Goal: Information Seeking & Learning: Learn about a topic

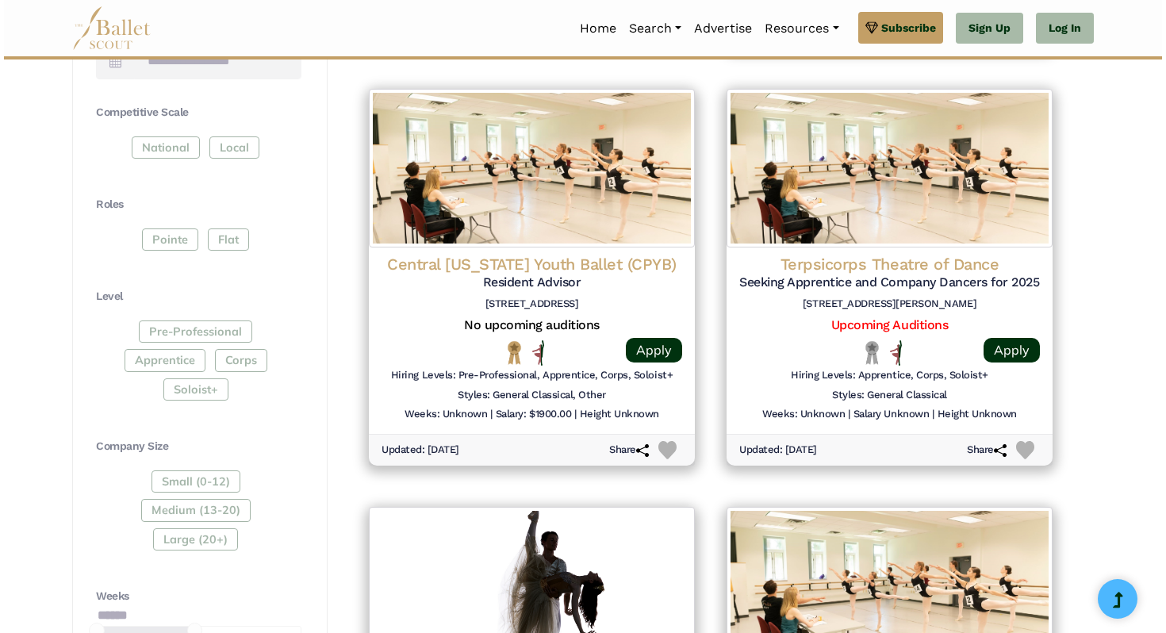
scroll to position [721, 0]
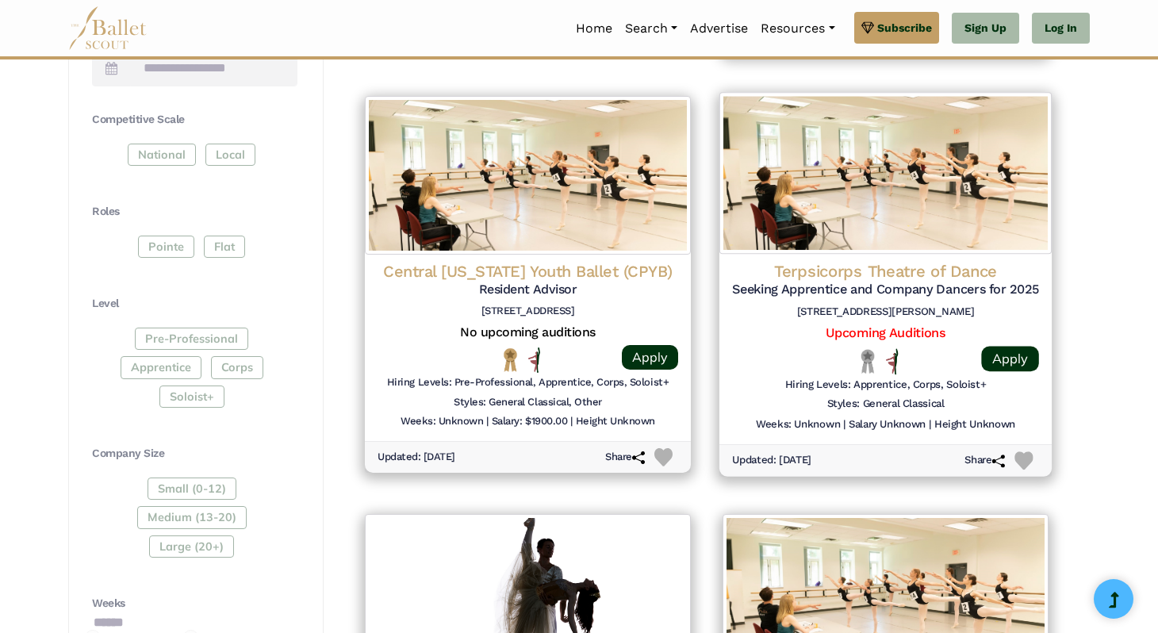
click at [881, 263] on h4 "Terpsicorps Theatre of Dance" at bounding box center [885, 271] width 307 height 21
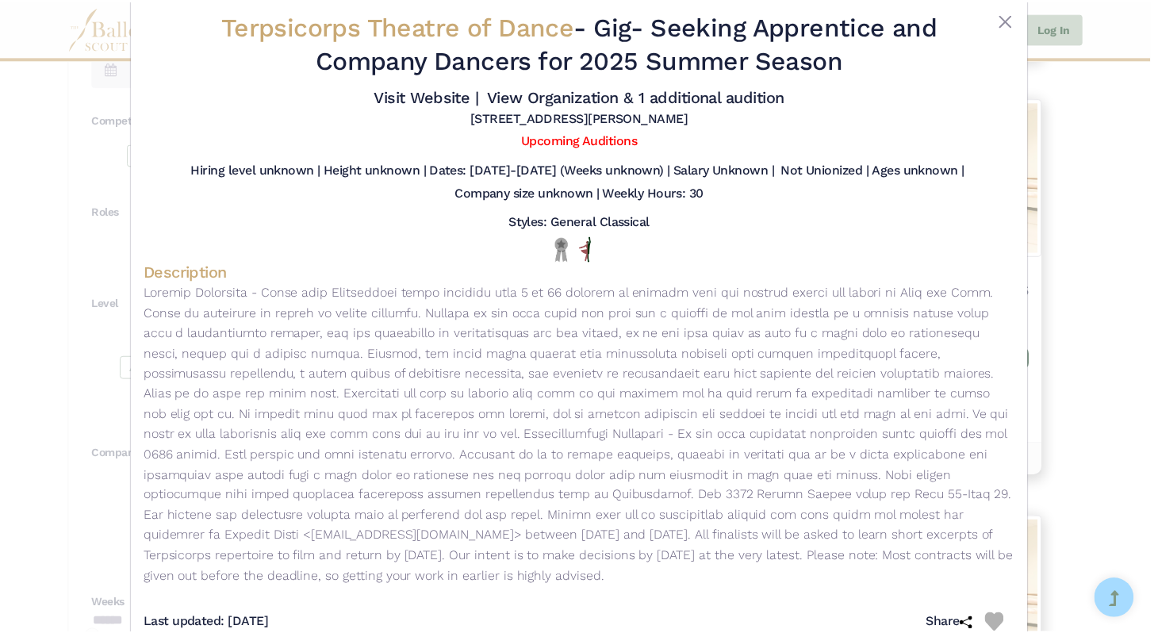
scroll to position [40, 0]
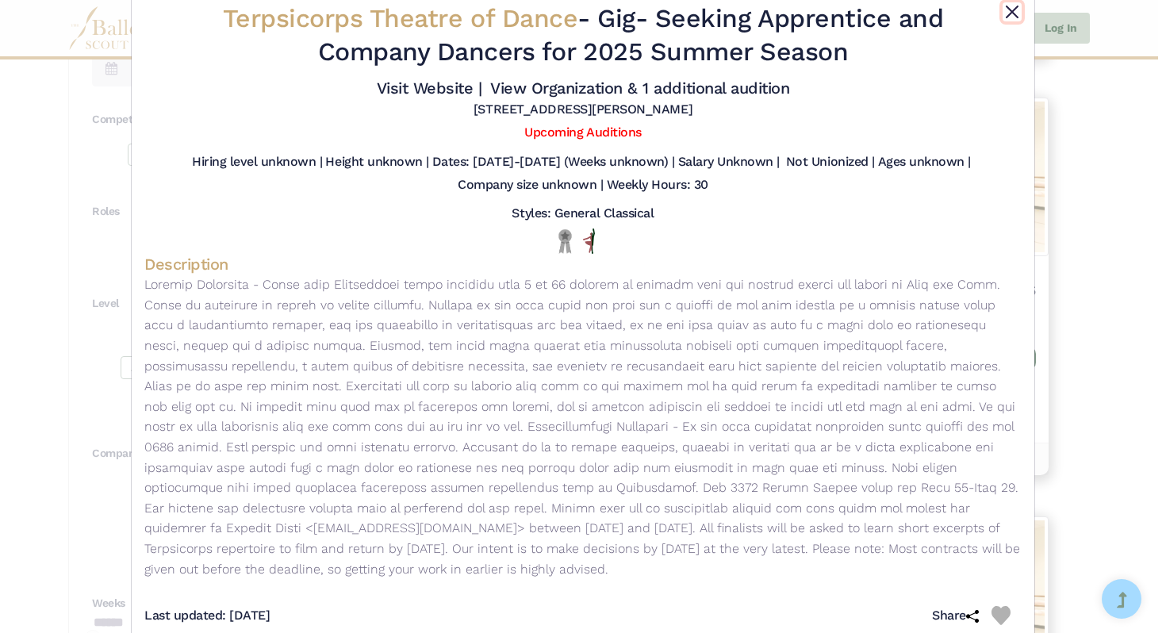
click at [1004, 16] on button "Close" at bounding box center [1012, 11] width 19 height 19
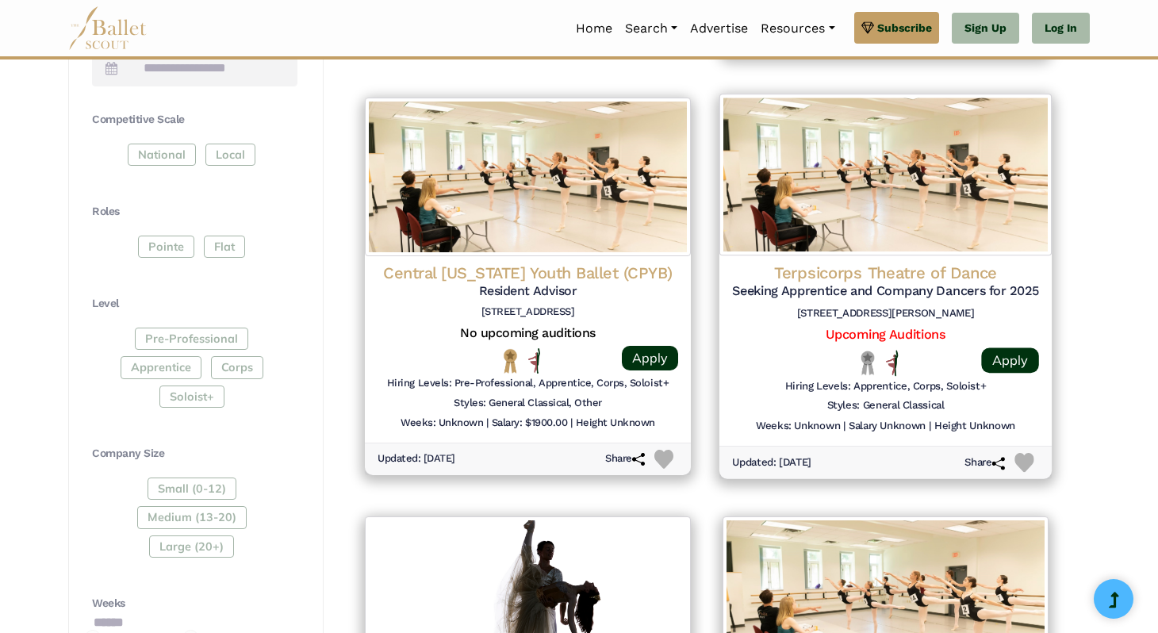
click at [1030, 459] on img at bounding box center [1024, 462] width 19 height 19
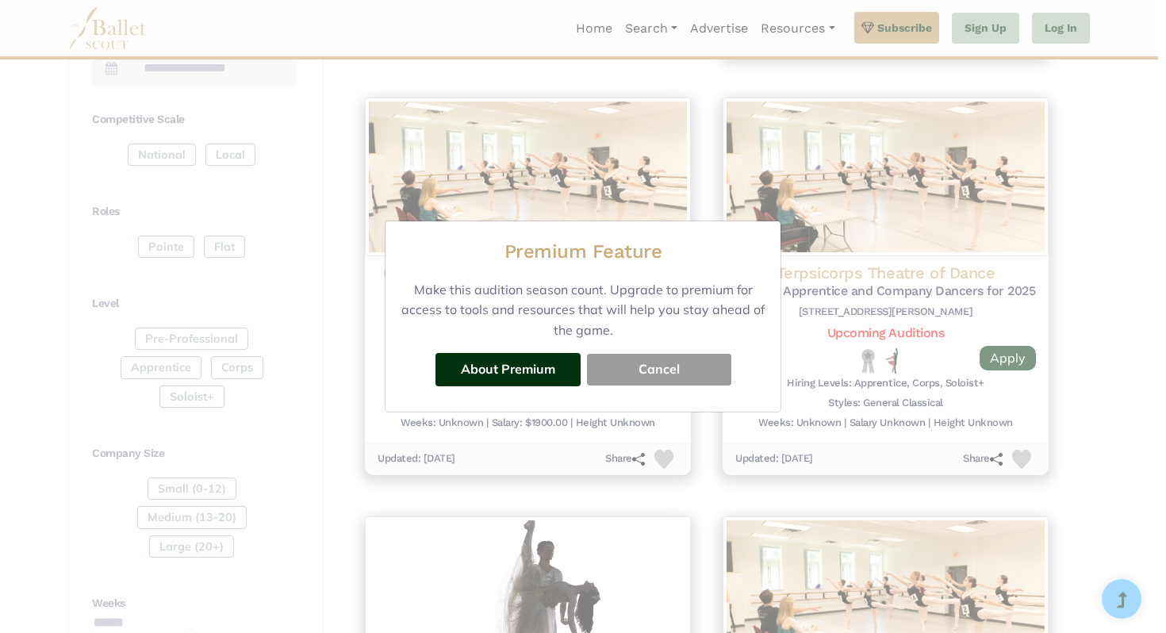
click at [668, 368] on button "Cancel" at bounding box center [659, 370] width 144 height 32
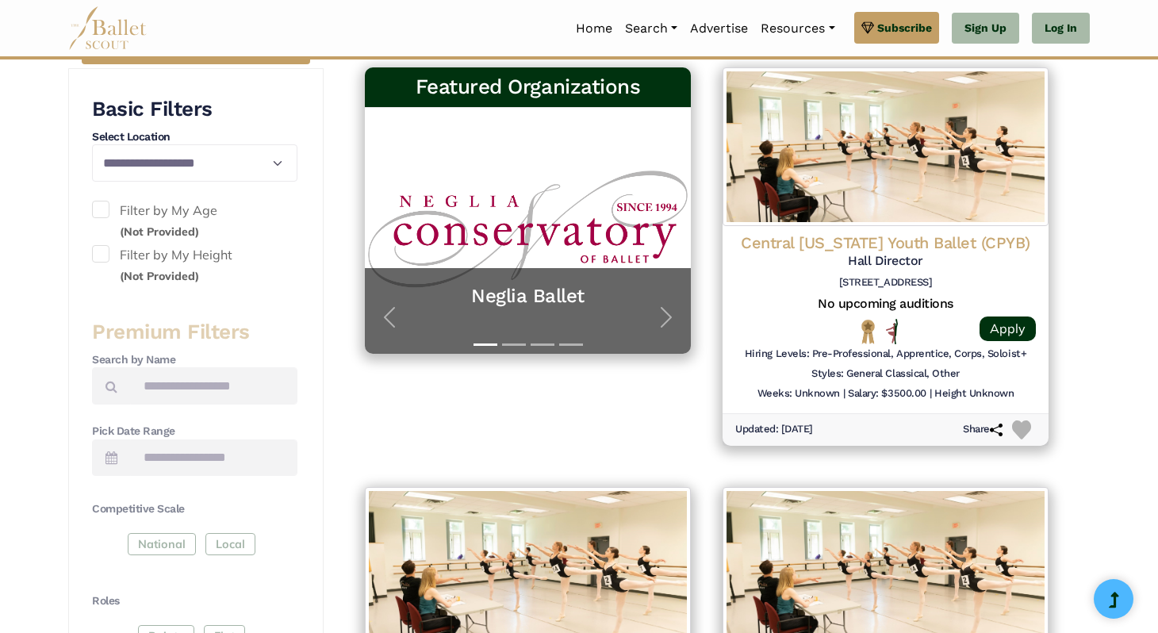
scroll to position [326, 0]
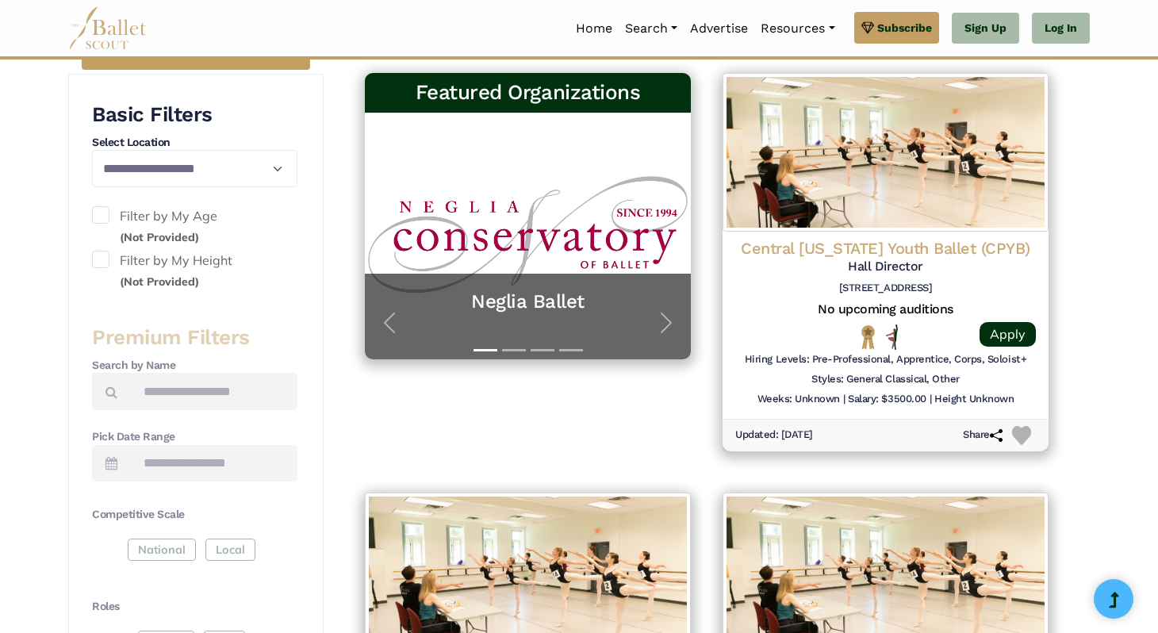
click at [94, 263] on span at bounding box center [100, 259] width 17 height 17
click at [139, 283] on small "(Not Provided)" at bounding box center [159, 282] width 79 height 14
click at [185, 175] on select "**********" at bounding box center [194, 168] width 205 height 37
select select "**"
click at [92, 150] on select "**********" at bounding box center [194, 168] width 205 height 37
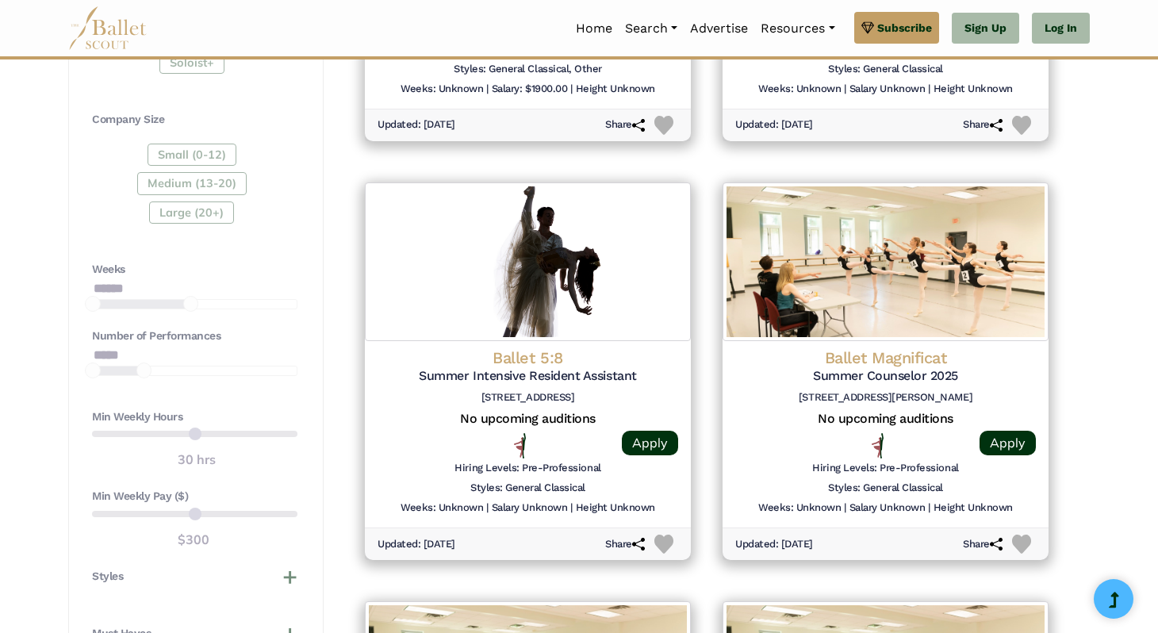
scroll to position [1058, 0]
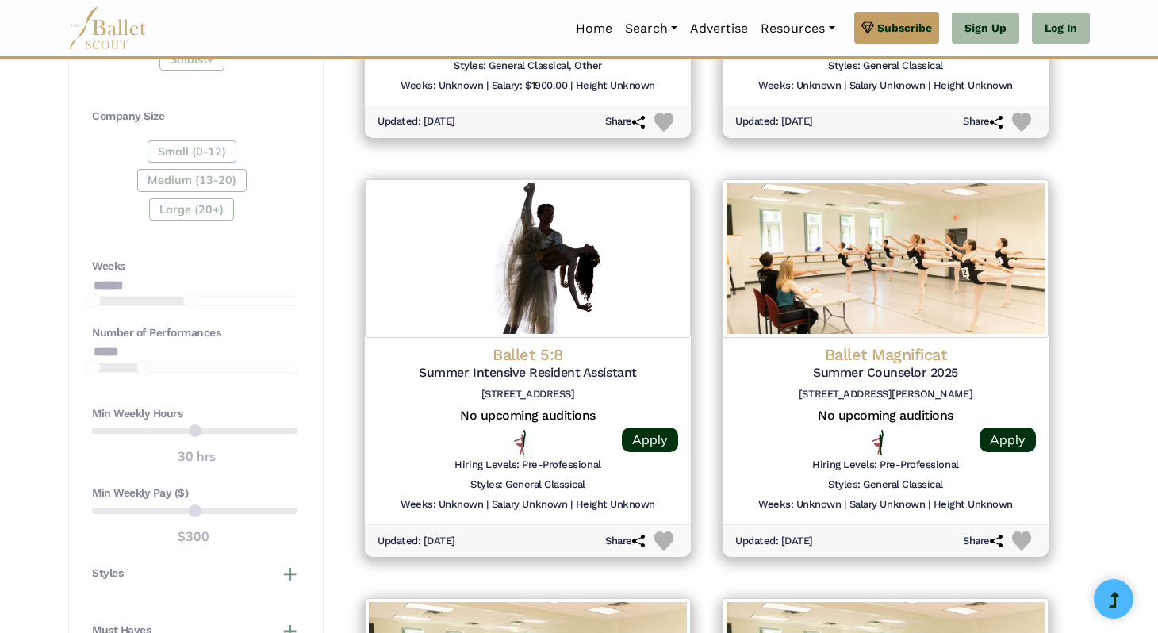
drag, startPoint x: 123, startPoint y: 506, endPoint x: 160, endPoint y: 506, distance: 37.3
click at [160, 506] on div "Min Weekly Pay ($) $300" at bounding box center [194, 516] width 205 height 61
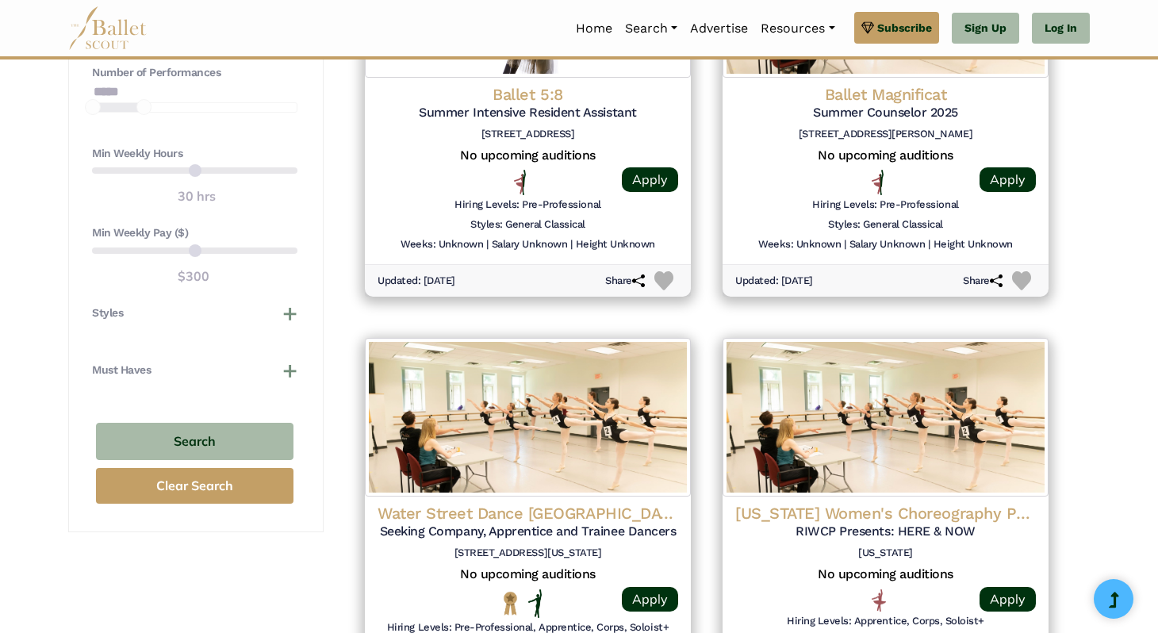
scroll to position [1362, 0]
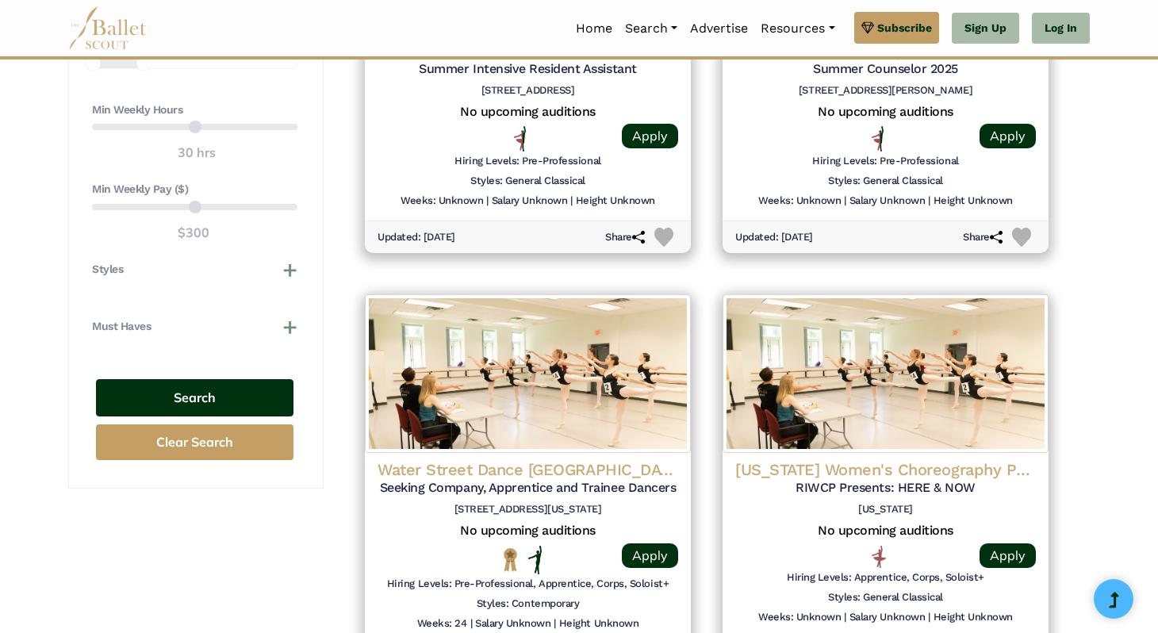
click at [143, 400] on button "Search" at bounding box center [195, 397] width 198 height 37
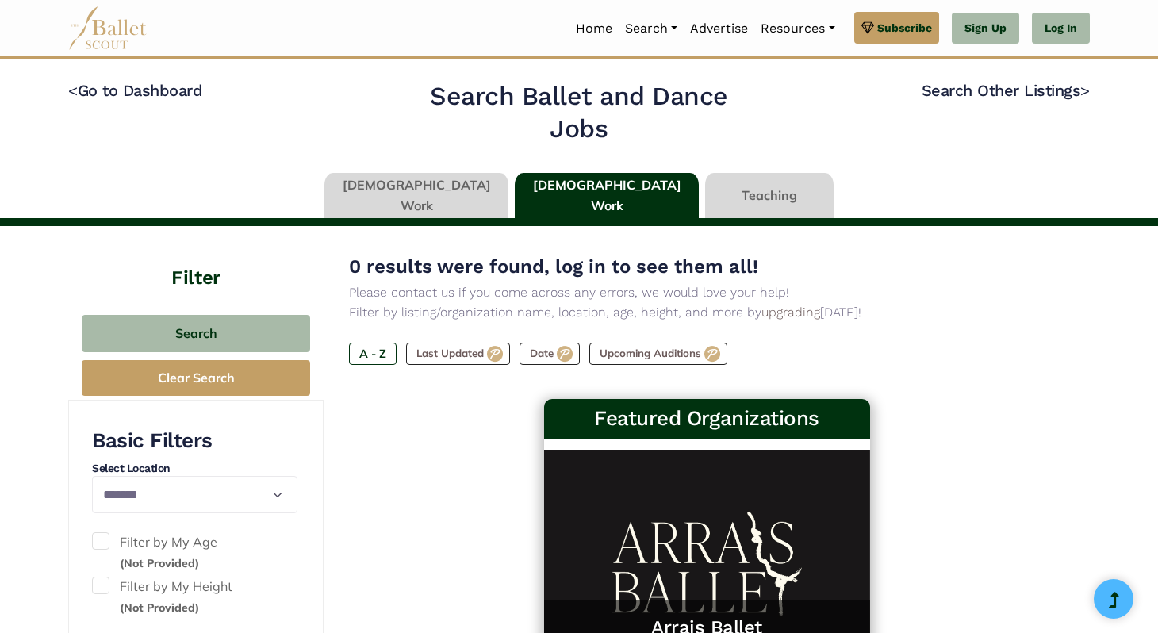
select select "**"
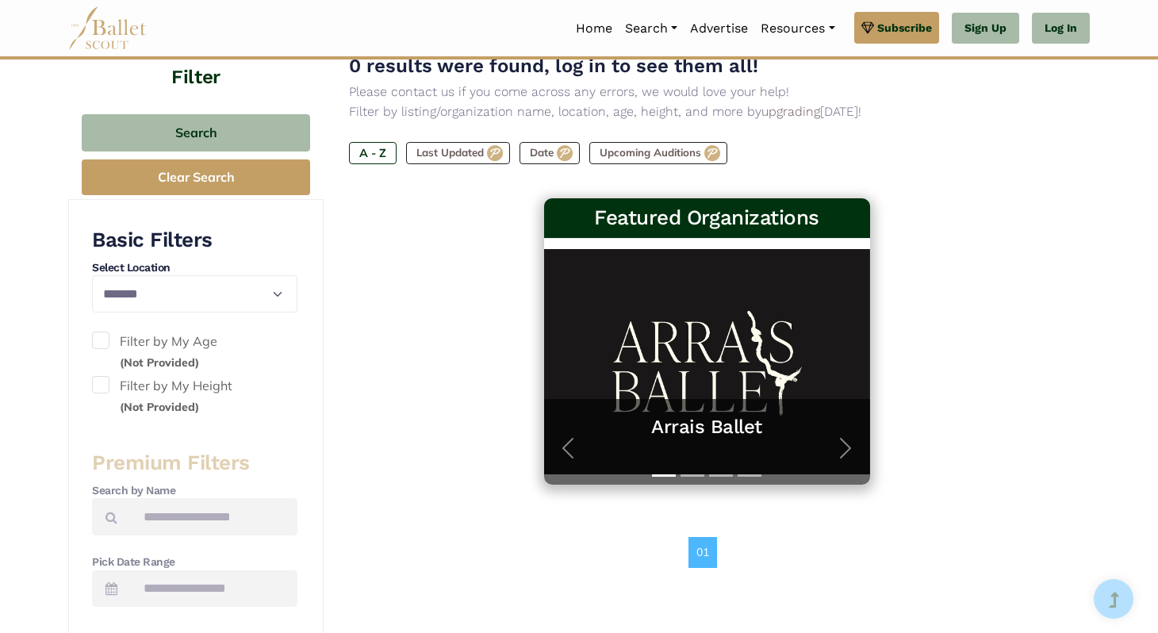
scroll to position [202, 0]
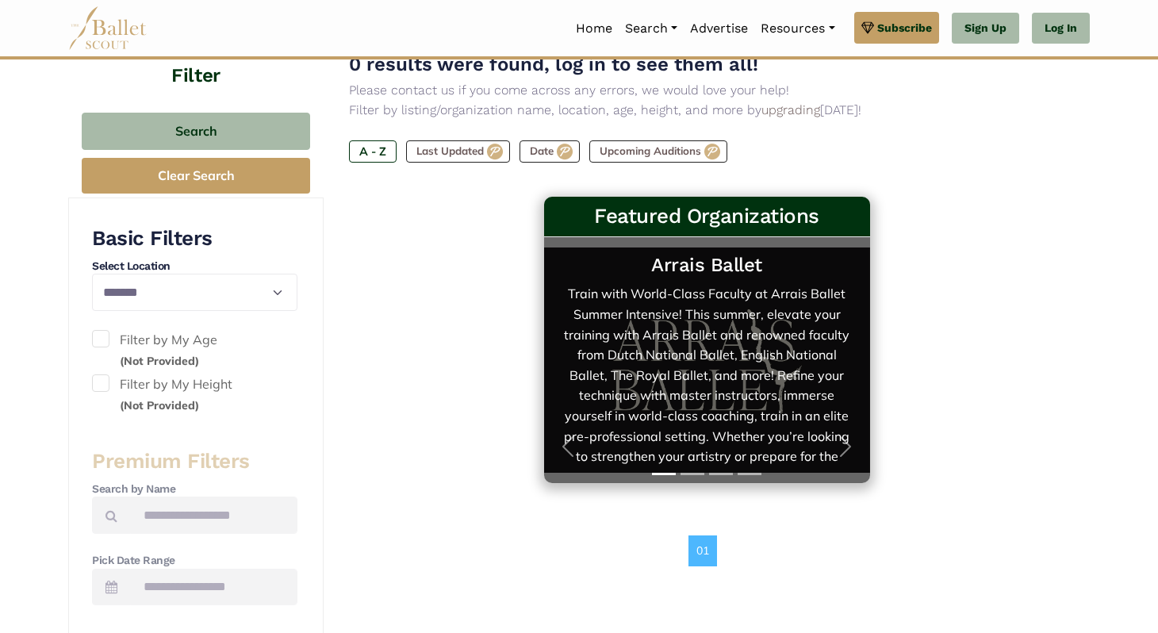
click at [630, 384] on link "Arrais Ballet Train with World-Class Faculty at Arrais Ballet Summer Intensive!…" at bounding box center [707, 360] width 294 height 214
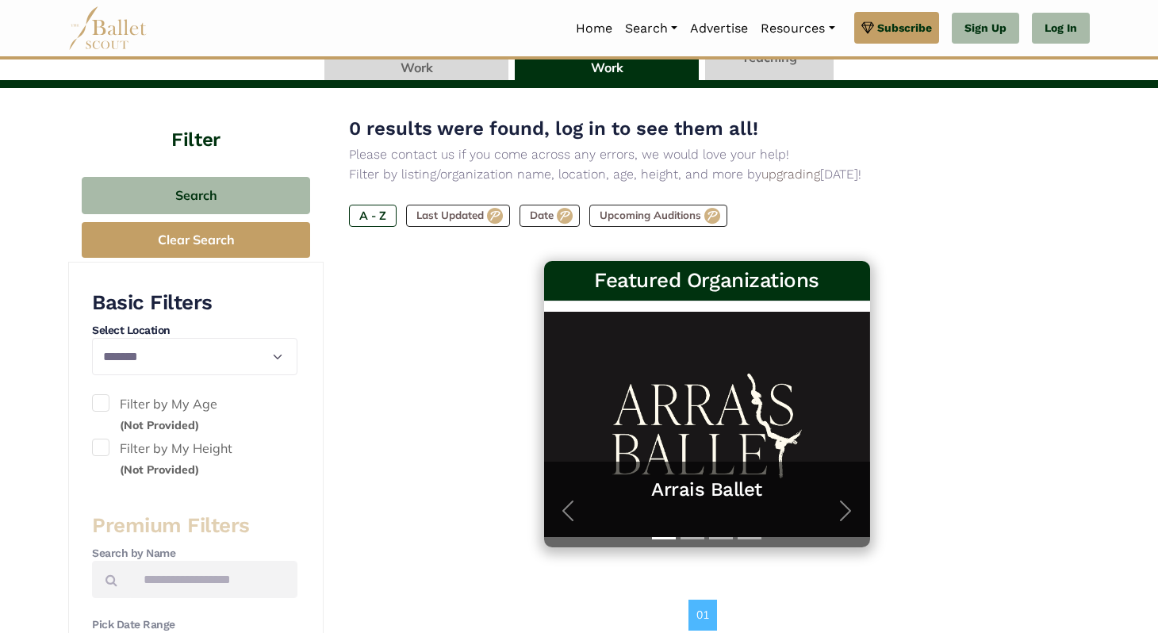
scroll to position [121, 0]
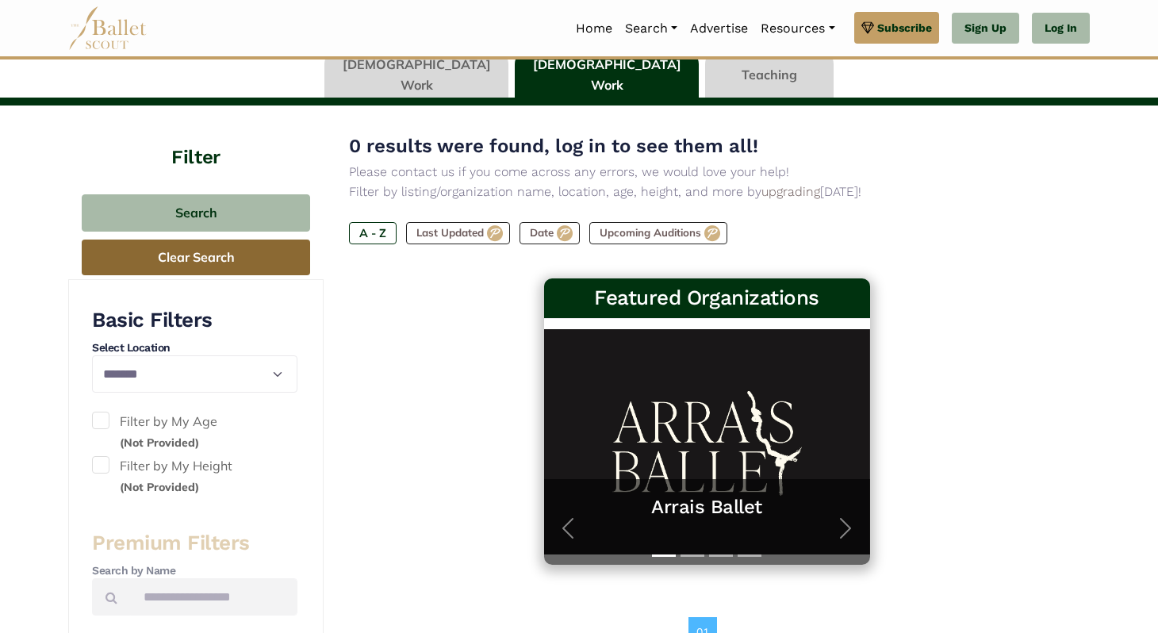
click at [214, 265] on button "Clear Search" at bounding box center [196, 258] width 228 height 36
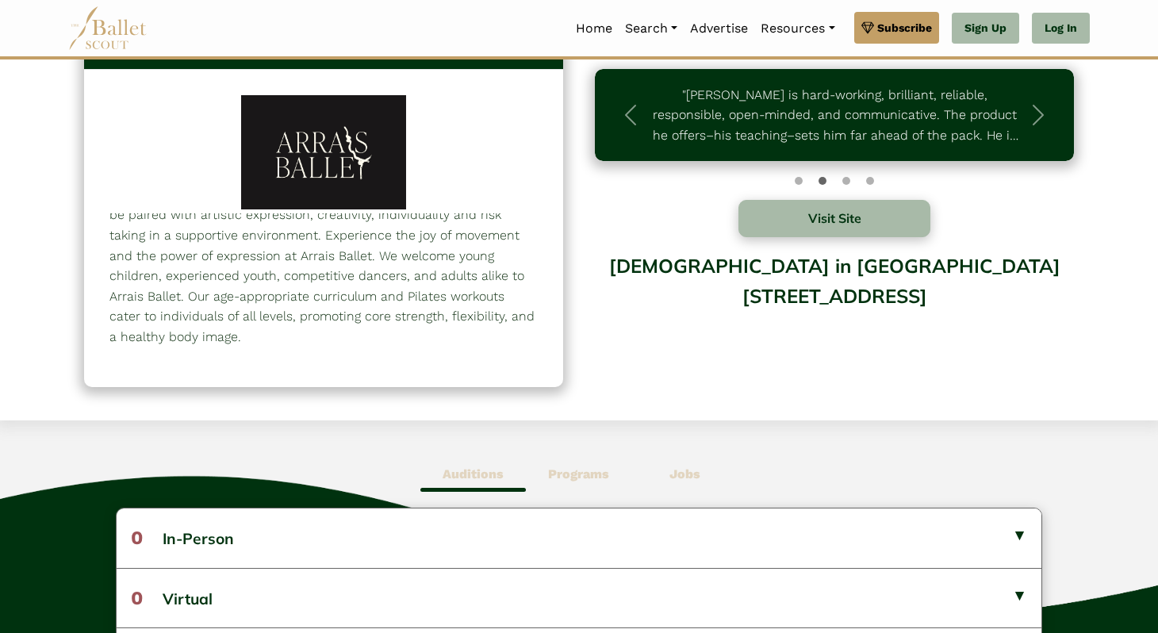
scroll to position [56, 0]
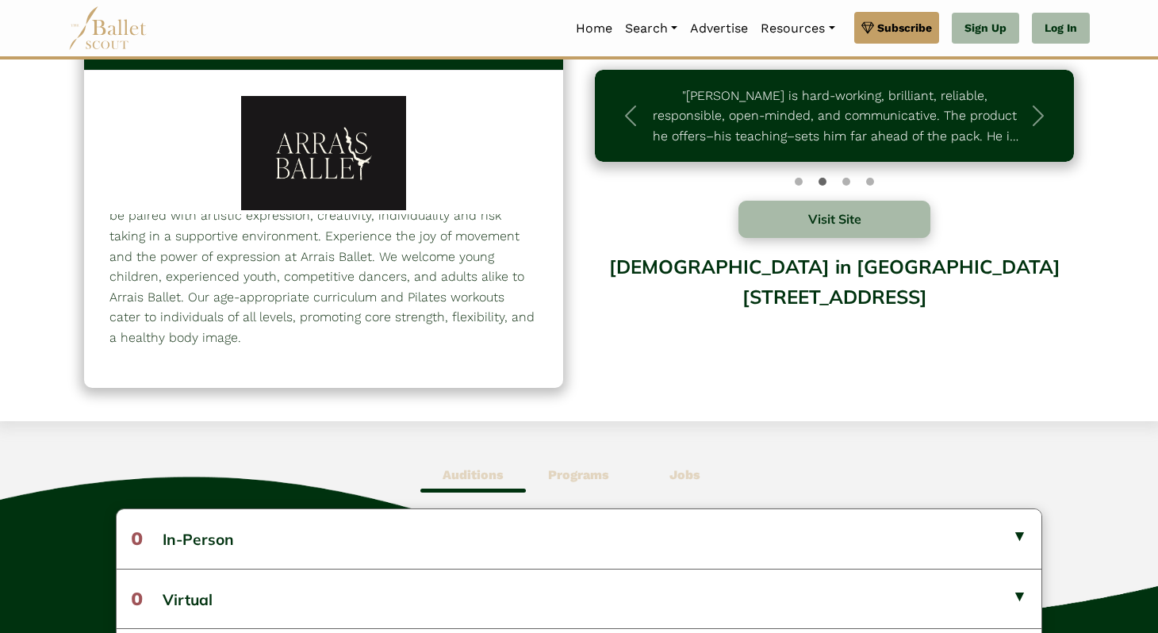
click at [688, 474] on b "Jobs" at bounding box center [685, 474] width 31 height 15
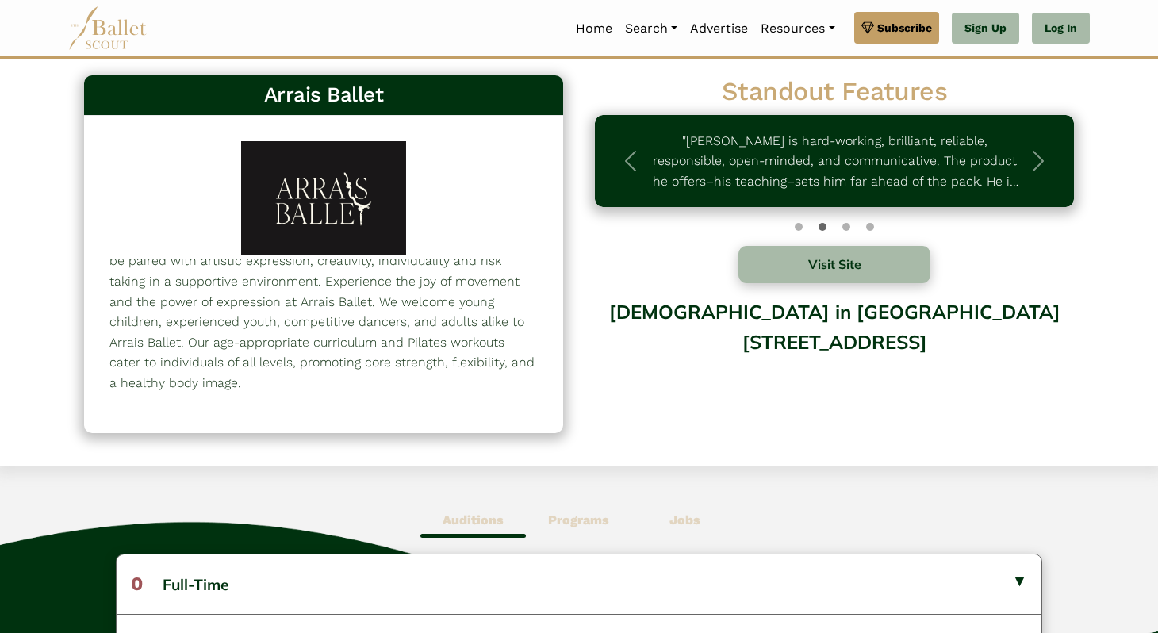
scroll to position [0, 0]
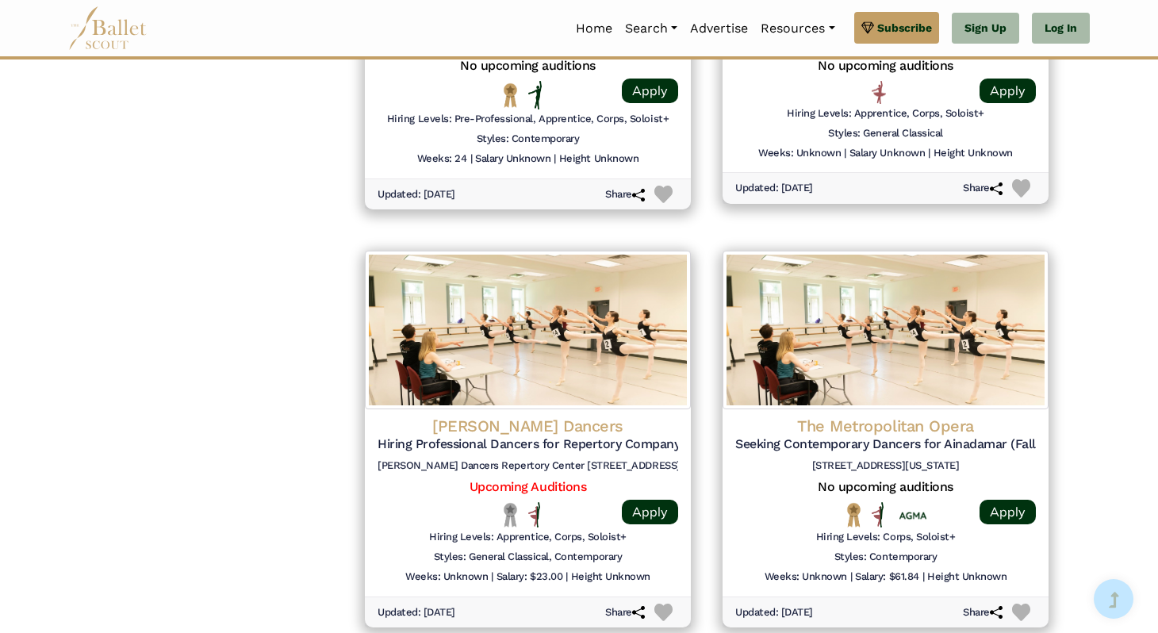
scroll to position [2182, 0]
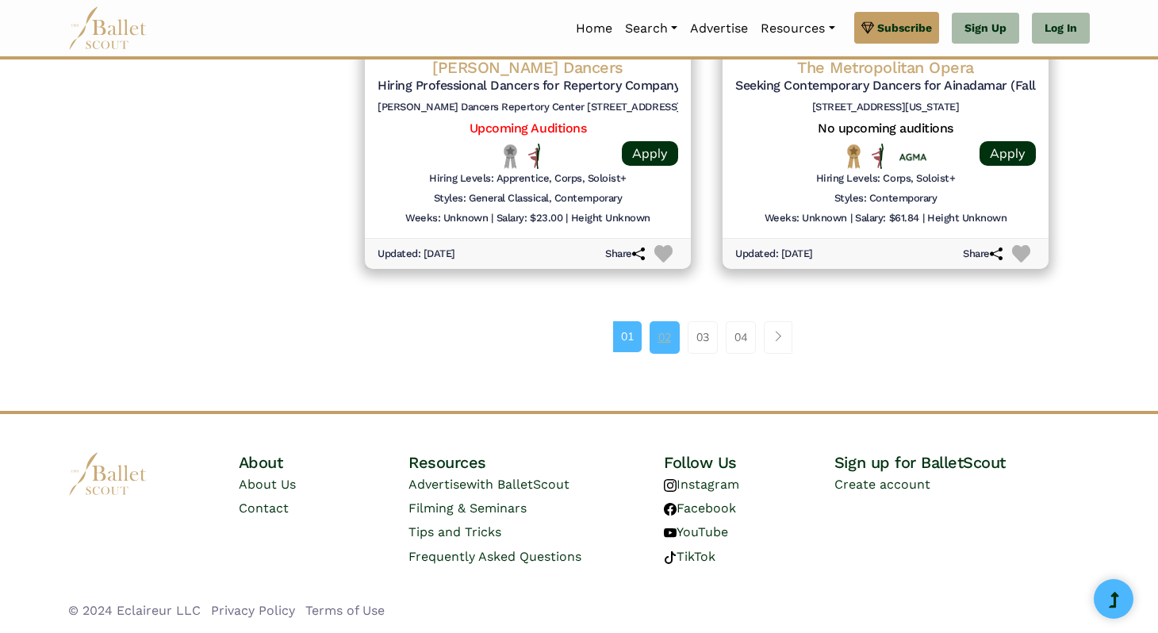
click at [661, 344] on link "02" at bounding box center [665, 337] width 30 height 32
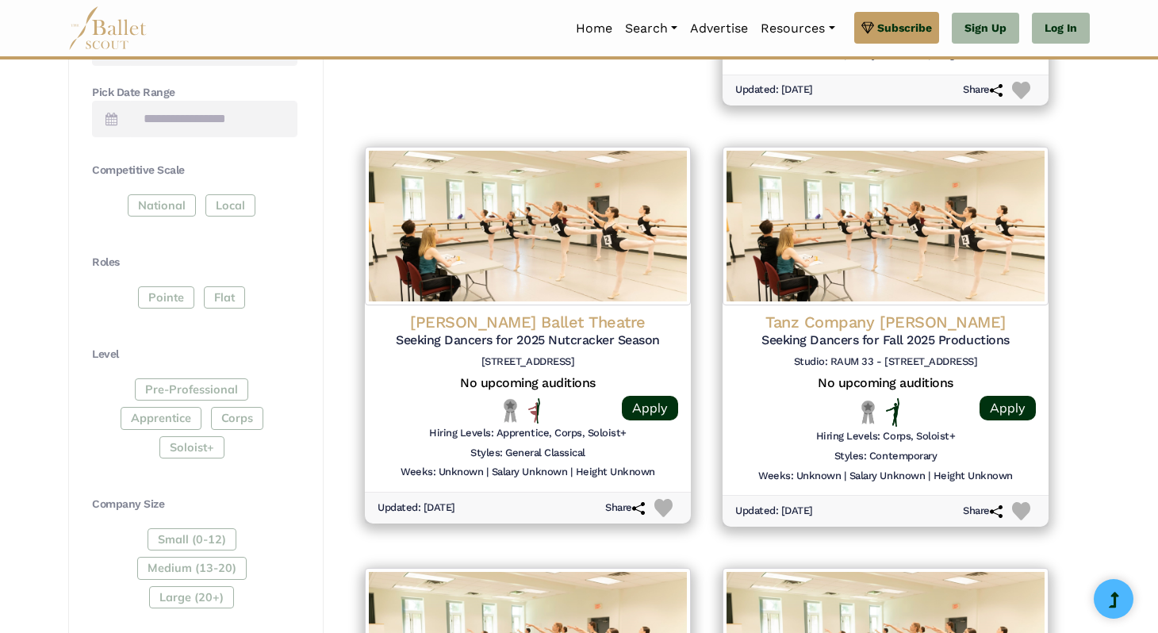
scroll to position [674, 0]
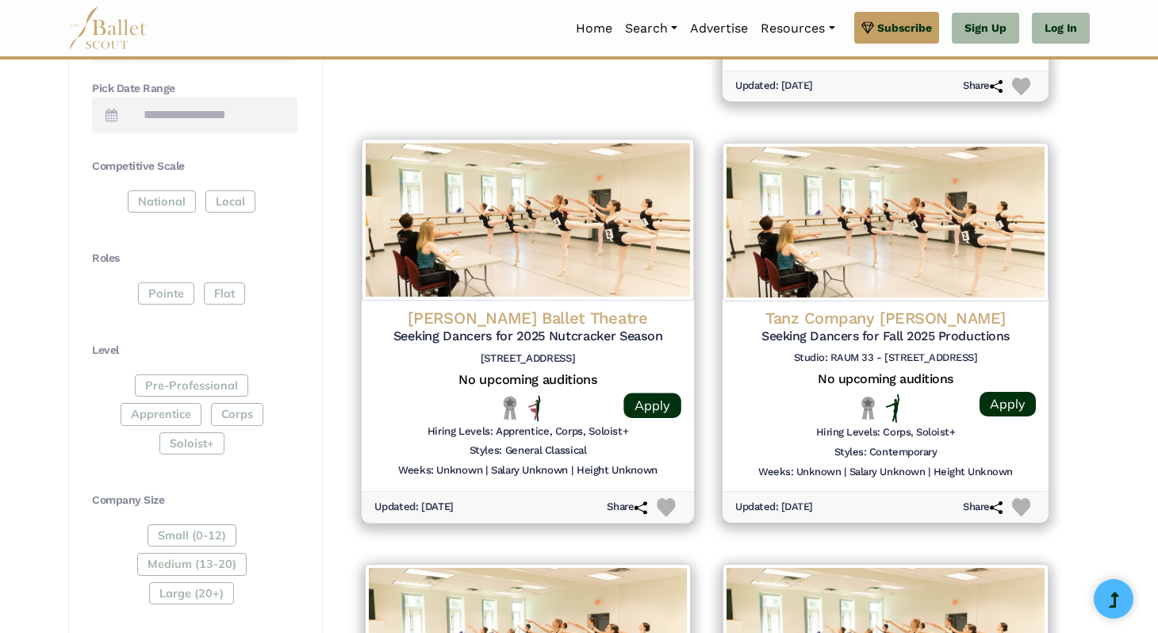
click at [559, 413] on div at bounding box center [528, 408] width 128 height 26
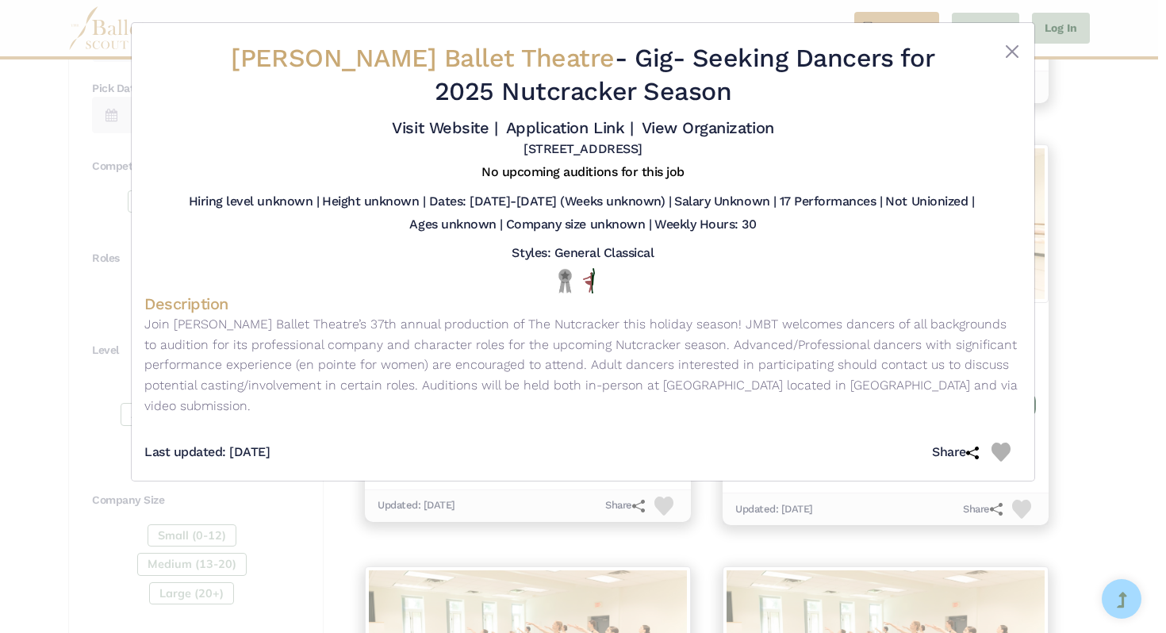
click at [1119, 310] on div "[PERSON_NAME] Ballet Theatre - Gig - Seeking Dancers for 2025 Nutcracker Season…" at bounding box center [583, 316] width 1166 height 633
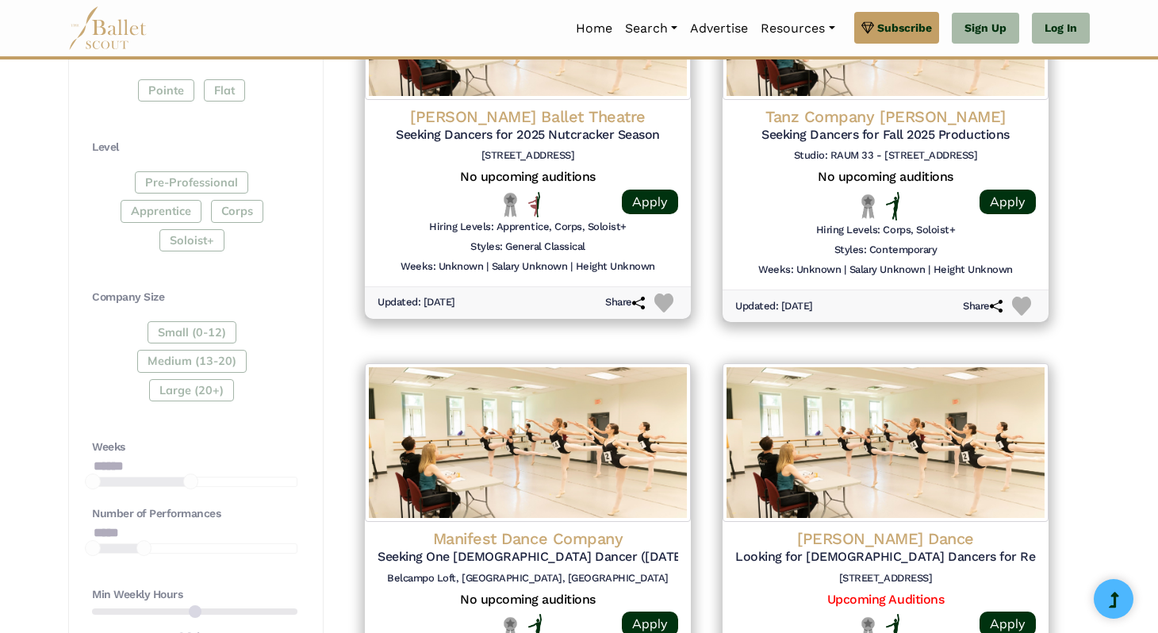
scroll to position [0, 0]
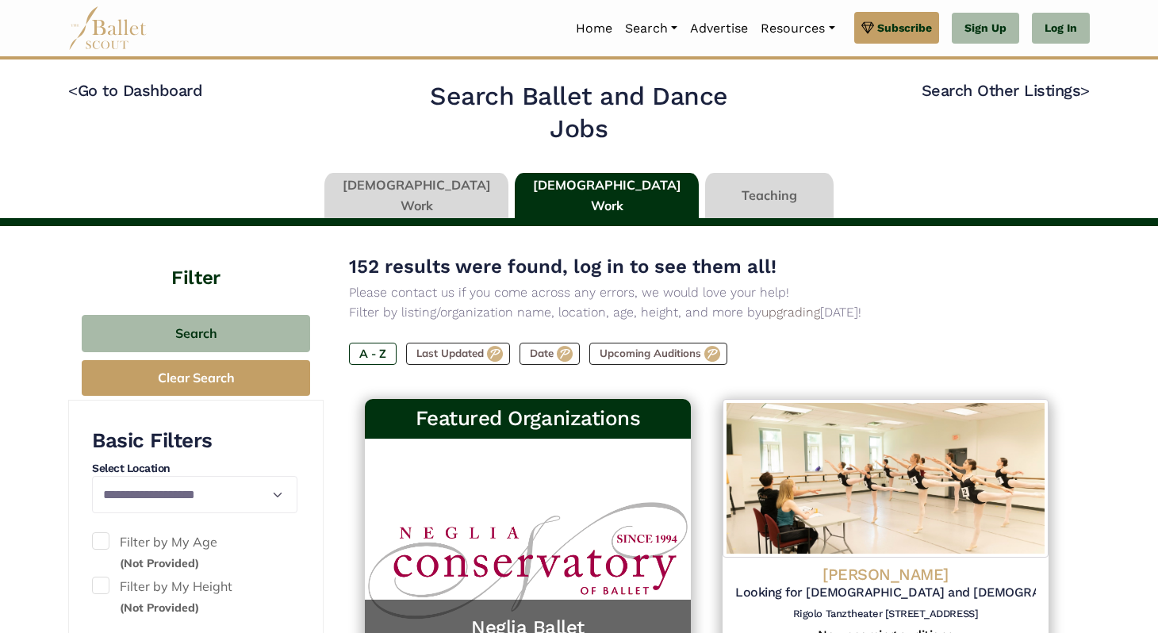
click at [489, 183] on link at bounding box center [416, 195] width 184 height 45
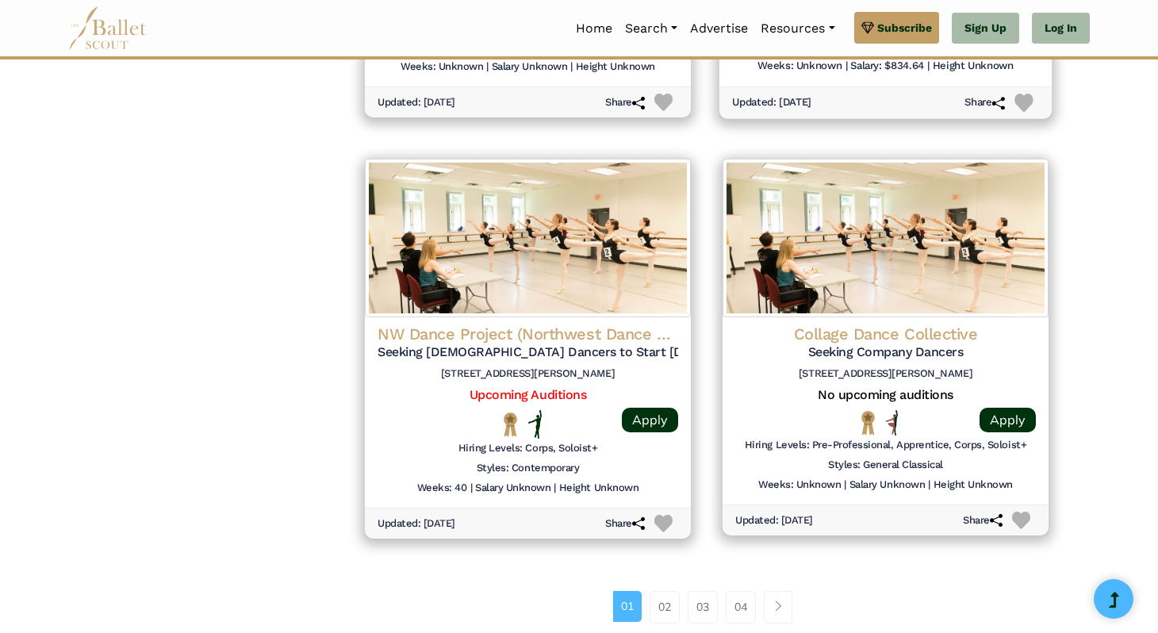
scroll to position [1918, 0]
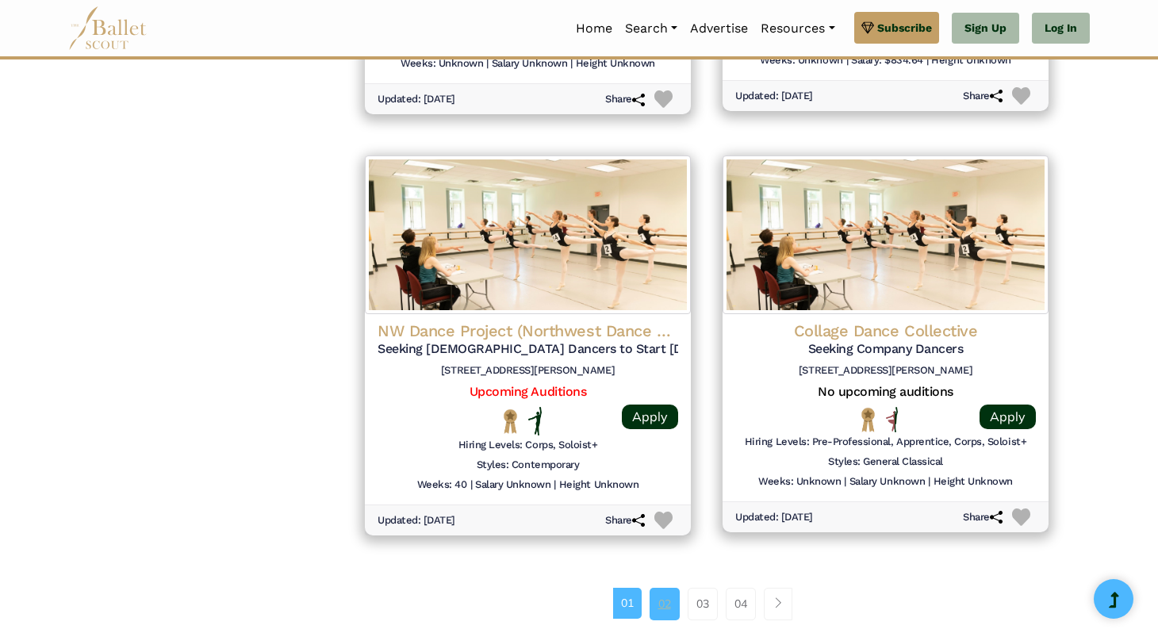
click at [655, 605] on link "02" at bounding box center [665, 604] width 30 height 32
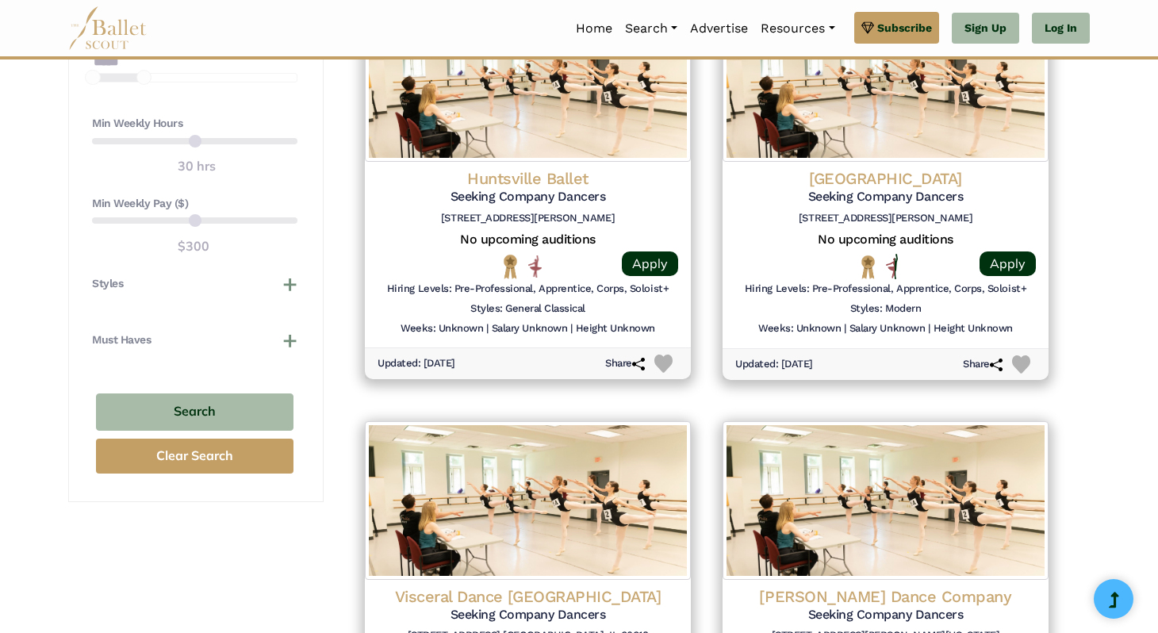
scroll to position [1238, 0]
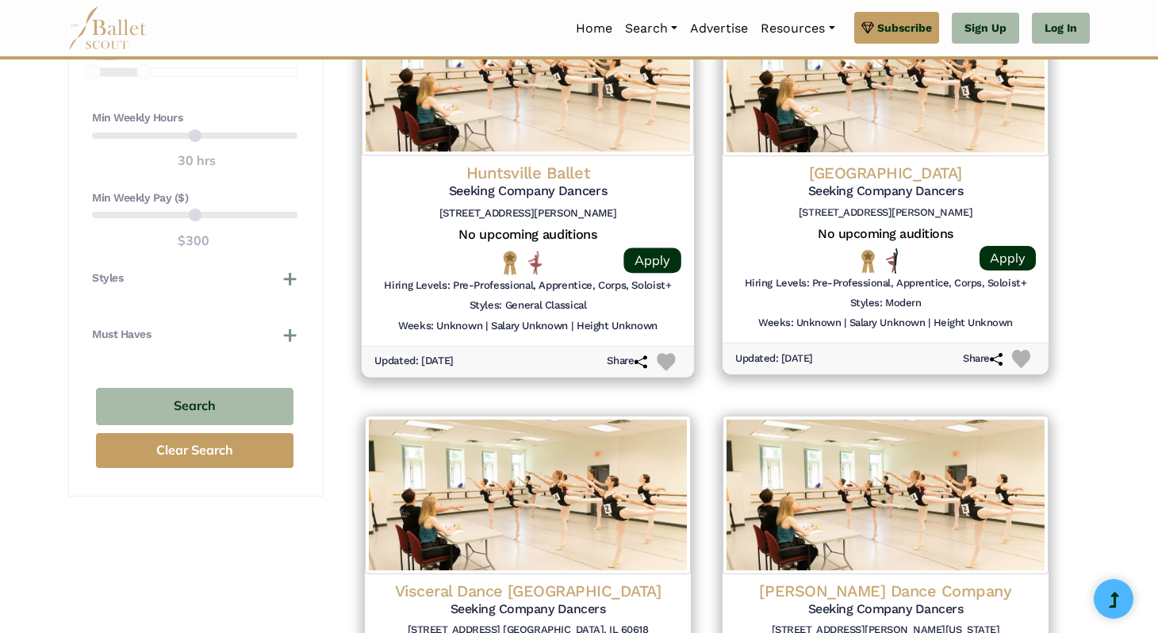
click at [643, 190] on h5 "Seeking Company Dancers" at bounding box center [527, 191] width 307 height 17
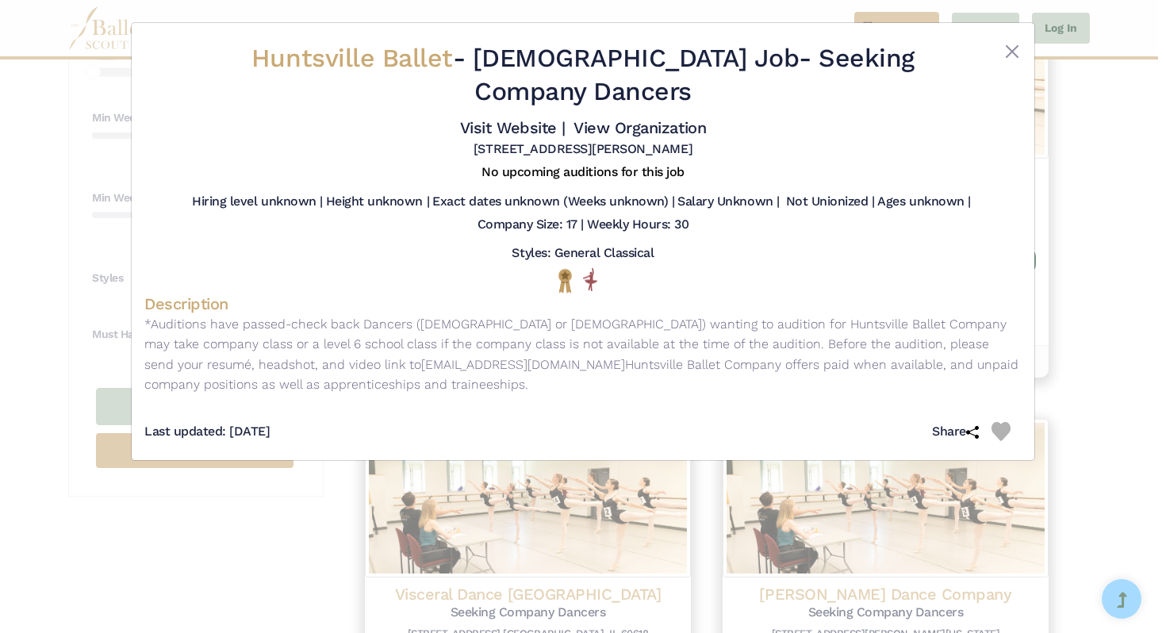
click at [1048, 359] on div "Huntsville Ballet - Full Time Job - Seeking Company Dancers Visit Website | Vie…" at bounding box center [583, 316] width 1166 height 633
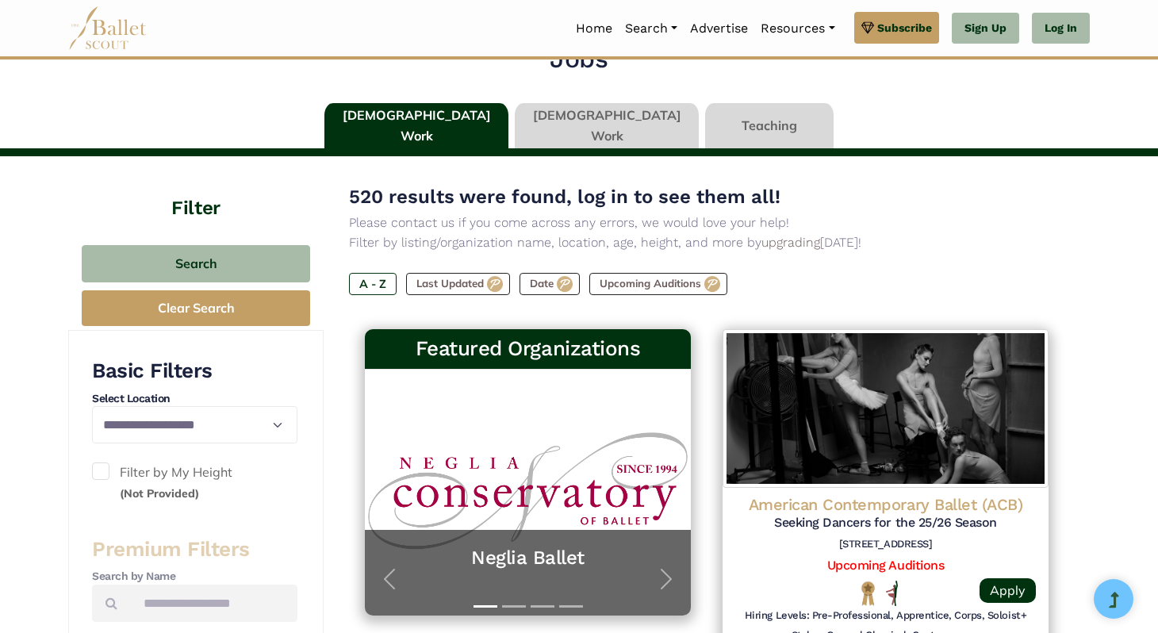
scroll to position [0, 0]
